Goal: Browse casually: Explore the website without a specific task or goal

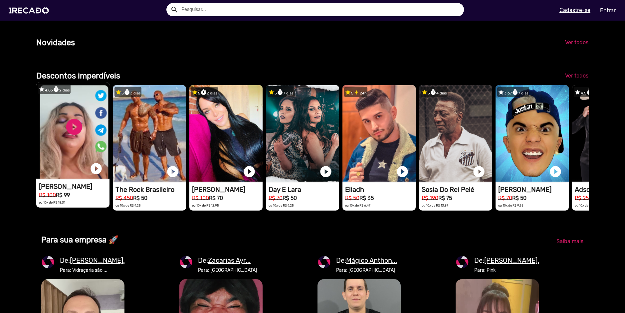
click at [67, 144] on video "1RECADO vídeos dedicados para fãs e empresas" at bounding box center [72, 130] width 73 height 96
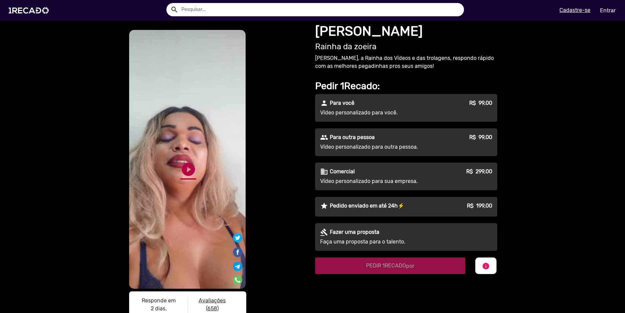
click at [184, 168] on link "play_circle_filled" at bounding box center [188, 169] width 16 height 16
click at [284, 182] on div "S1RECADO vídeos dedicados para fãs e empresas S1RECADO vídeos dedicados para fã…" at bounding box center [218, 180] width 180 height 302
drag, startPoint x: 315, startPoint y: 31, endPoint x: 409, endPoint y: 31, distance: 93.5
click at [409, 31] on h1 "[PERSON_NAME]" at bounding box center [406, 31] width 182 height 16
copy h1 "[PERSON_NAME]"
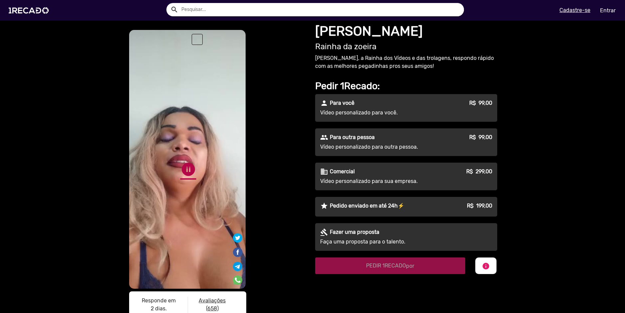
click at [187, 161] on link "pause_circle" at bounding box center [188, 169] width 16 height 16
click at [40, 16] on img at bounding box center [30, 10] width 50 height 28
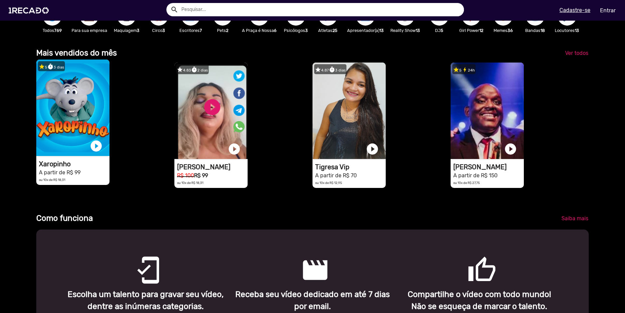
scroll to position [233, 0]
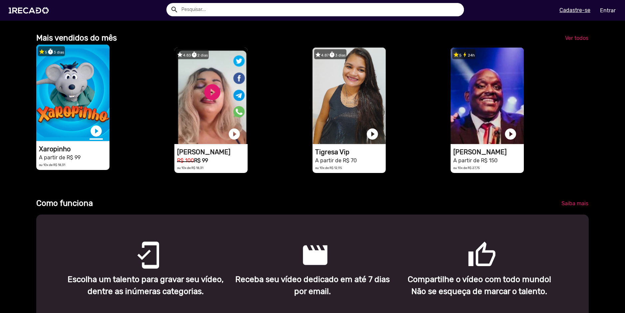
click at [94, 136] on link "play_circle_filled" at bounding box center [95, 130] width 13 height 13
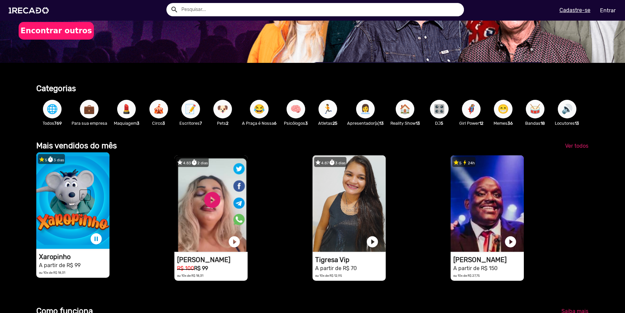
scroll to position [166, 0]
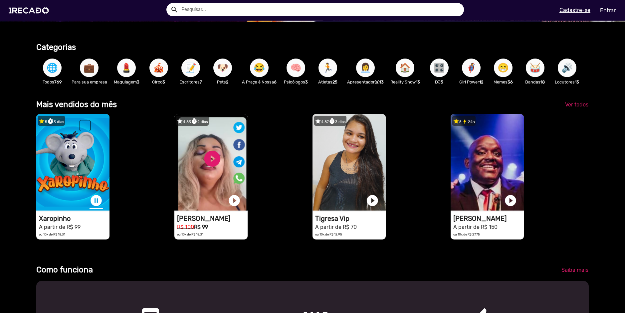
click at [93, 202] on link "pause_circle" at bounding box center [95, 200] width 13 height 13
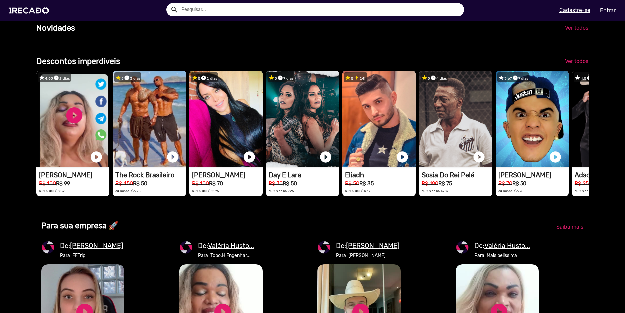
scroll to position [565, 0]
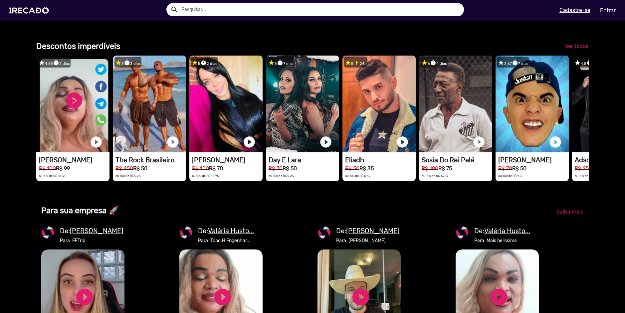
drag, startPoint x: 530, startPoint y: 190, endPoint x: 436, endPoint y: 210, distance: 95.9
click at [428, 190] on div "star 4.83 timer 2 dias 1RECADO vídeos dedicados para fãs e empresas play_circle…" at bounding box center [312, 120] width 552 height 137
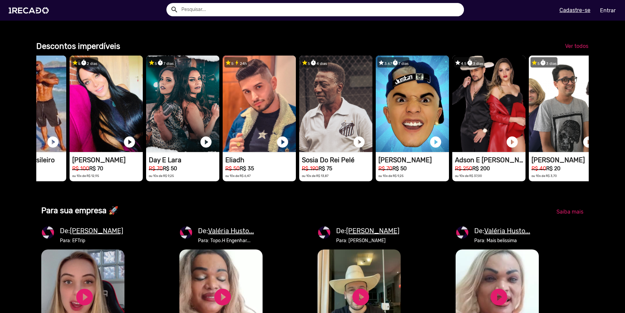
scroll to position [0, 0]
